Goal: Check status: Check status

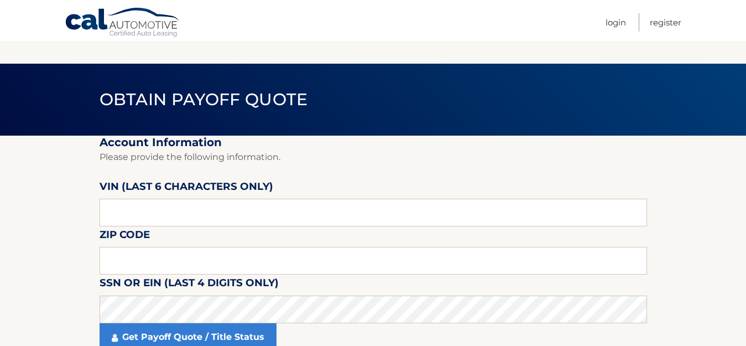
scroll to position [55, 0]
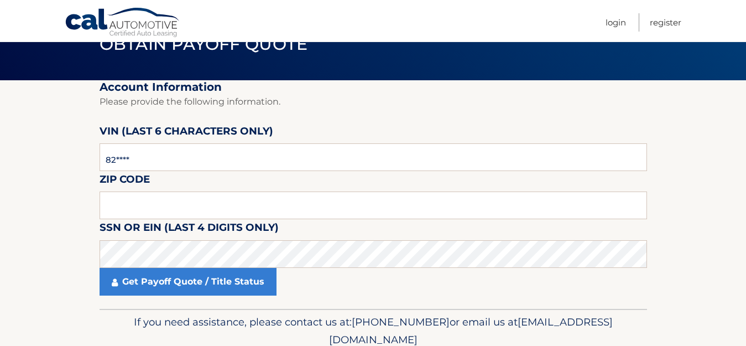
type input "8*****"
type input "200309"
click at [164, 199] on input "text" at bounding box center [374, 205] width 548 height 28
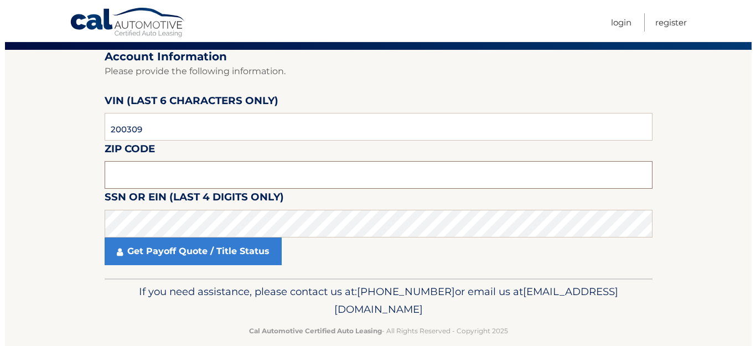
scroll to position [102, 0]
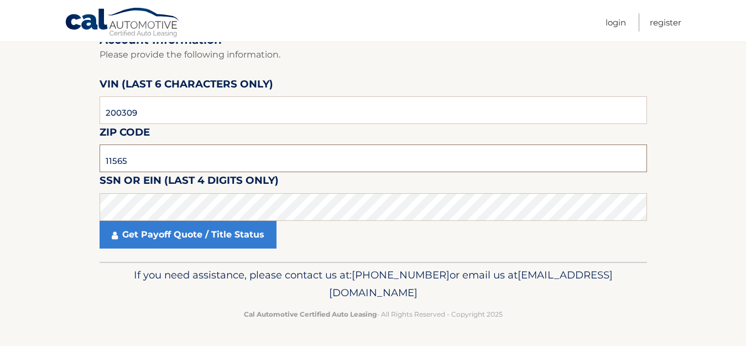
type input "11565"
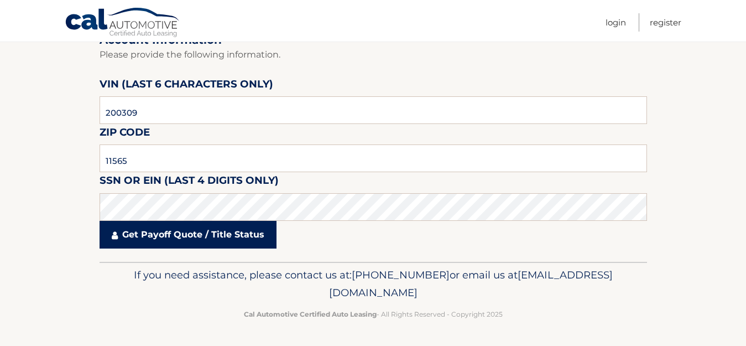
click at [154, 239] on link "Get Payoff Quote / Title Status" at bounding box center [188, 235] width 177 height 28
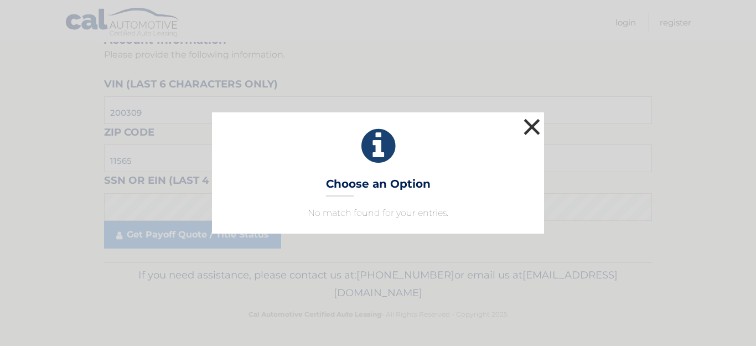
click at [534, 127] on button "×" at bounding box center [532, 127] width 22 height 22
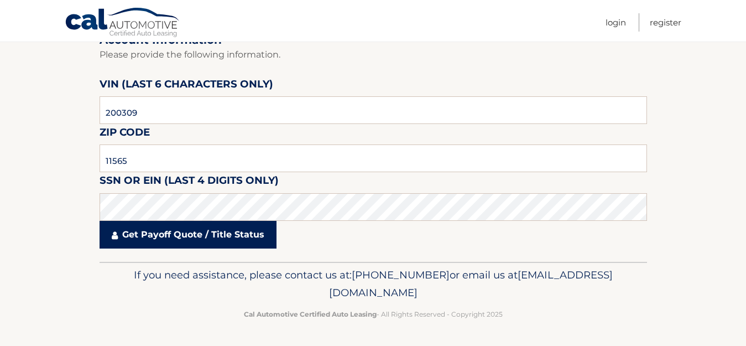
click at [207, 227] on link "Get Payoff Quote / Title Status" at bounding box center [188, 235] width 177 height 28
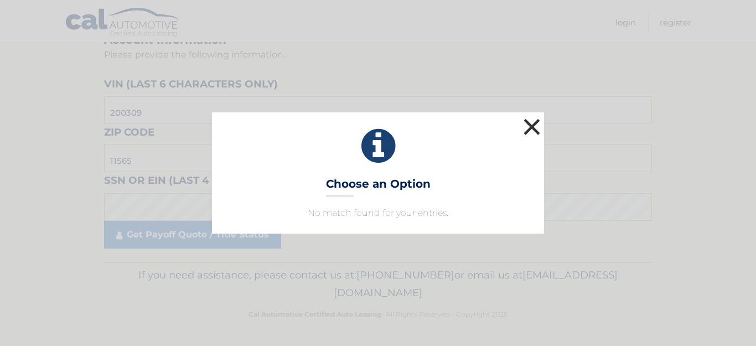
click at [537, 122] on button "×" at bounding box center [532, 127] width 22 height 22
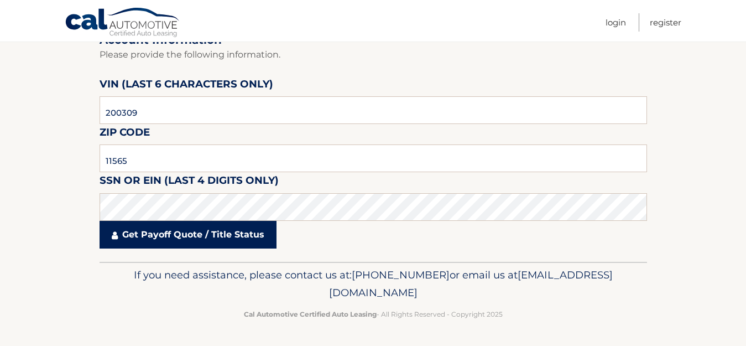
click at [193, 231] on link "Get Payoff Quote / Title Status" at bounding box center [188, 235] width 177 height 28
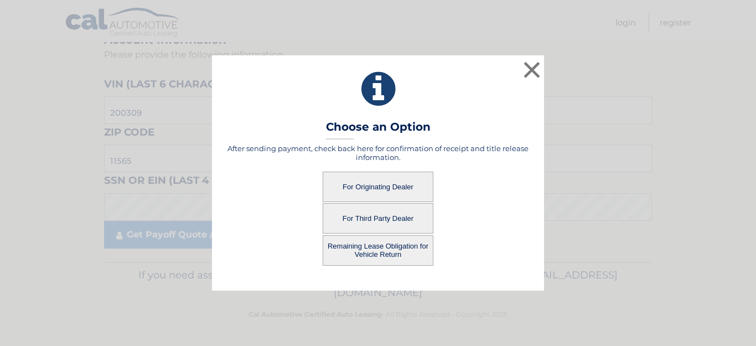
click at [408, 189] on button "For Originating Dealer" at bounding box center [377, 186] width 111 height 30
click at [396, 185] on button "For Originating Dealer" at bounding box center [377, 186] width 111 height 30
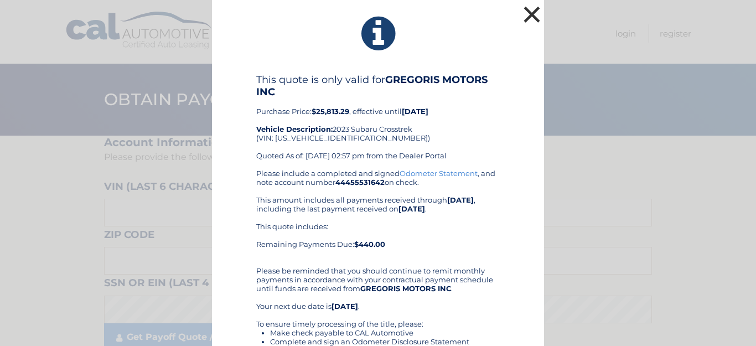
click at [530, 11] on button "×" at bounding box center [532, 14] width 22 height 22
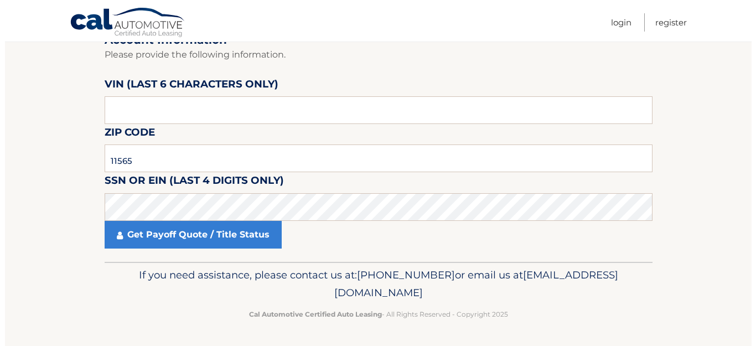
scroll to position [102, 0]
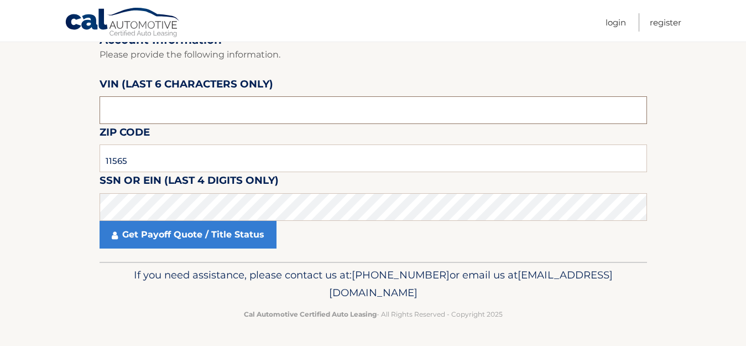
click at [168, 115] on input "text" at bounding box center [374, 110] width 548 height 28
type input "200309"
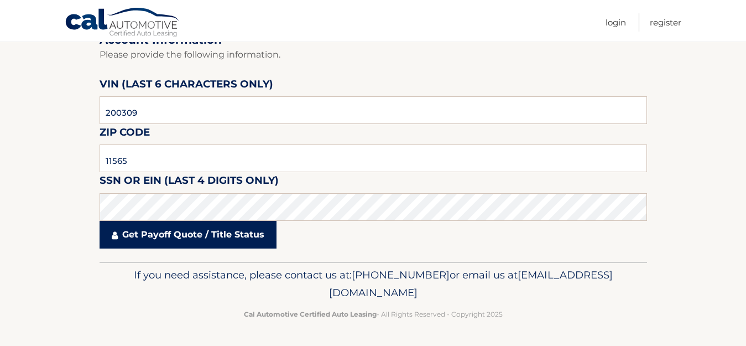
click at [175, 245] on link "Get Payoff Quote / Title Status" at bounding box center [188, 235] width 177 height 28
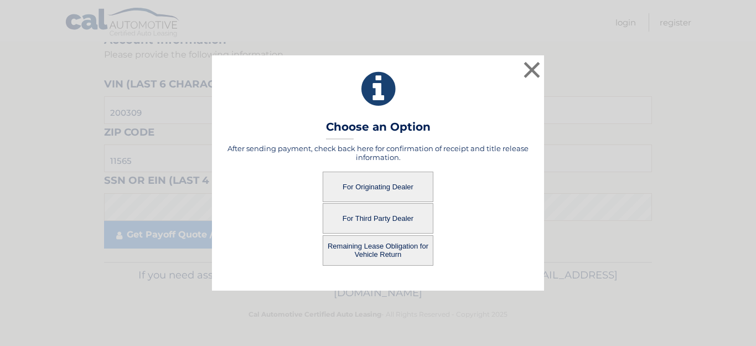
click at [399, 213] on button "For Third Party Dealer" at bounding box center [377, 218] width 111 height 30
click at [392, 214] on button "For Third Party Dealer" at bounding box center [377, 218] width 111 height 30
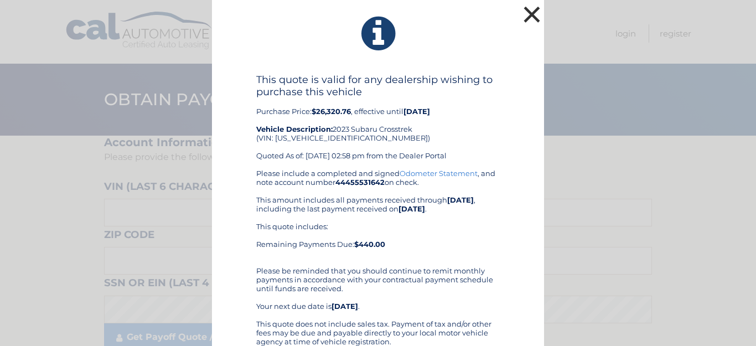
click at [538, 11] on button "×" at bounding box center [532, 14] width 22 height 22
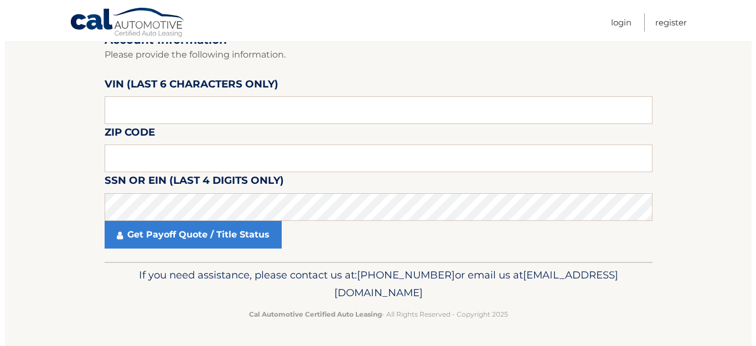
scroll to position [47, 0]
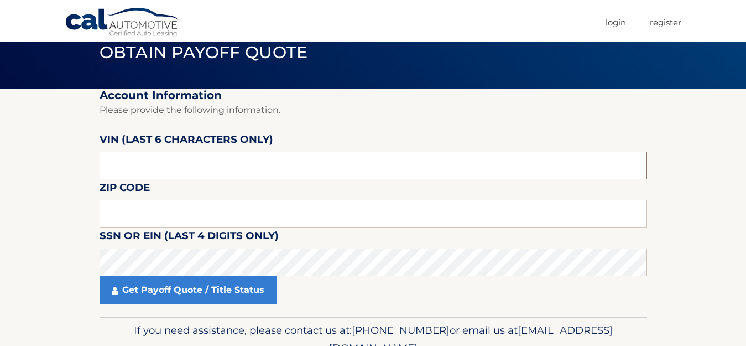
click at [196, 164] on input "text" at bounding box center [374, 166] width 548 height 28
type input "200309"
click at [126, 211] on input "text" at bounding box center [374, 214] width 548 height 28
type input "11565"
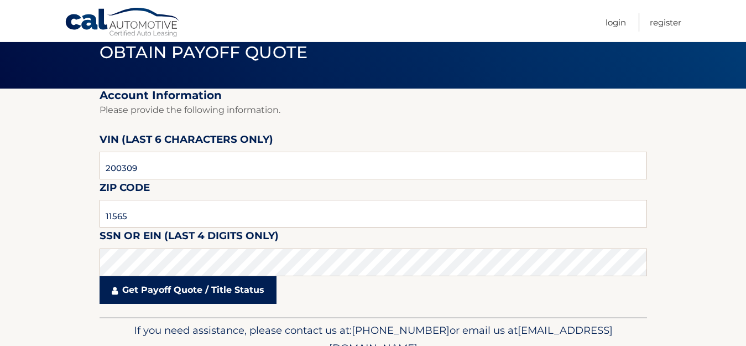
click at [214, 290] on link "Get Payoff Quote / Title Status" at bounding box center [188, 290] width 177 height 28
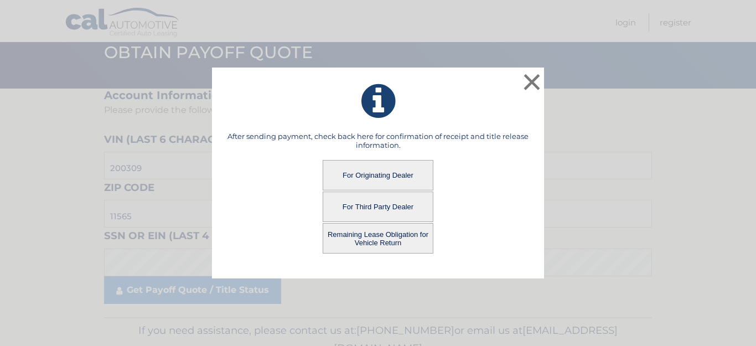
click at [380, 242] on button "Remaining Lease Obligation for Vehicle Return" at bounding box center [377, 238] width 111 height 30
drag, startPoint x: 407, startPoint y: 251, endPoint x: 410, endPoint y: 241, distance: 10.7
click at [407, 250] on button "Remaining Lease Obligation for Vehicle Return" at bounding box center [377, 238] width 111 height 30
click at [401, 240] on button "Remaining Lease Obligation for Vehicle Return" at bounding box center [377, 238] width 111 height 30
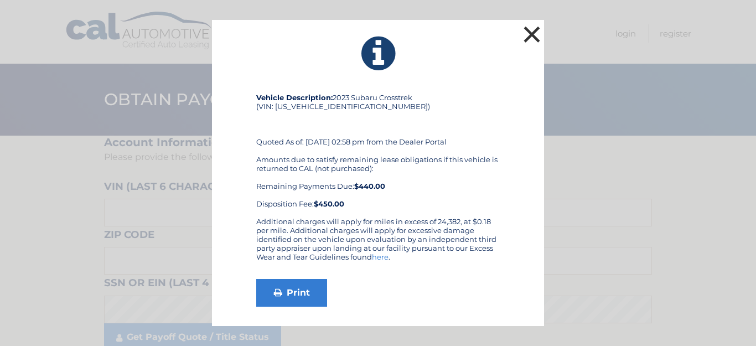
click at [530, 33] on button "×" at bounding box center [532, 34] width 22 height 22
